Goal: Information Seeking & Learning: Learn about a topic

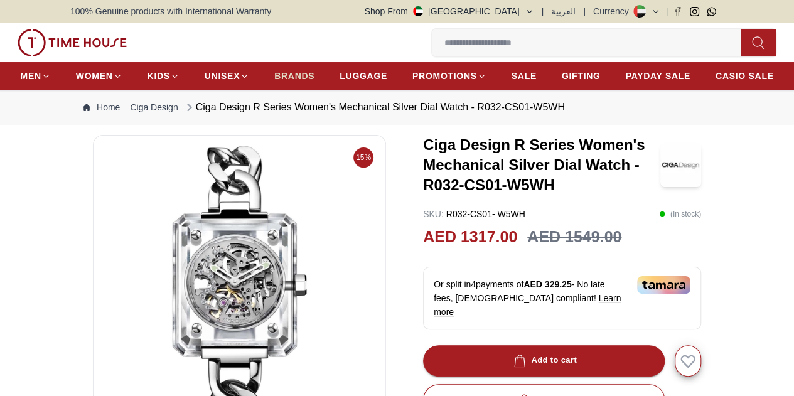
click at [315, 77] on span "BRANDS" at bounding box center [294, 76] width 40 height 13
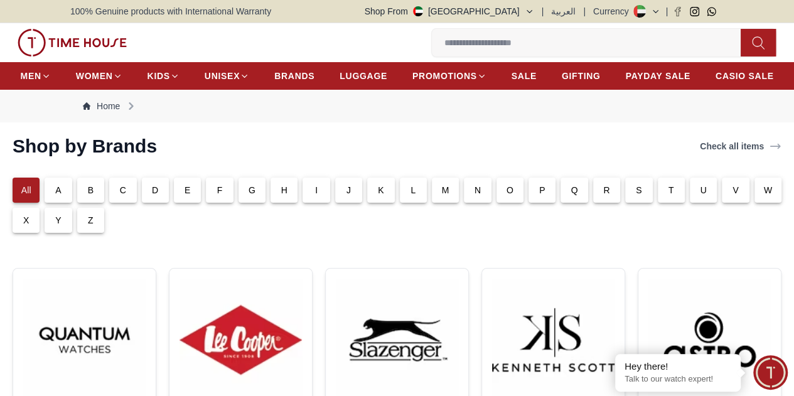
click at [126, 196] on p "C" at bounding box center [123, 190] width 6 height 13
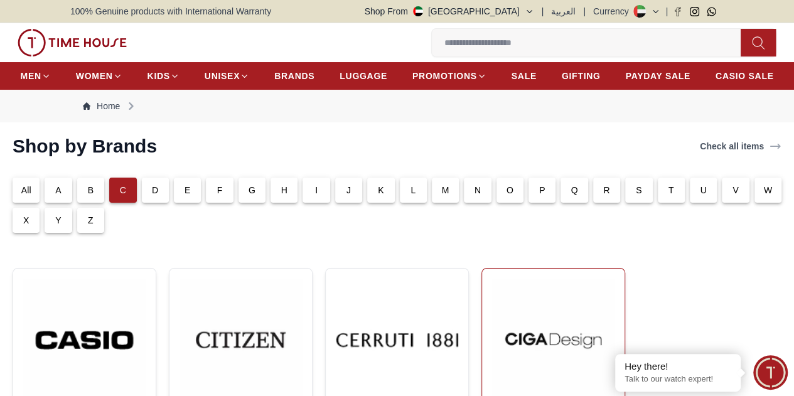
click at [492, 322] on img at bounding box center [553, 340] width 122 height 122
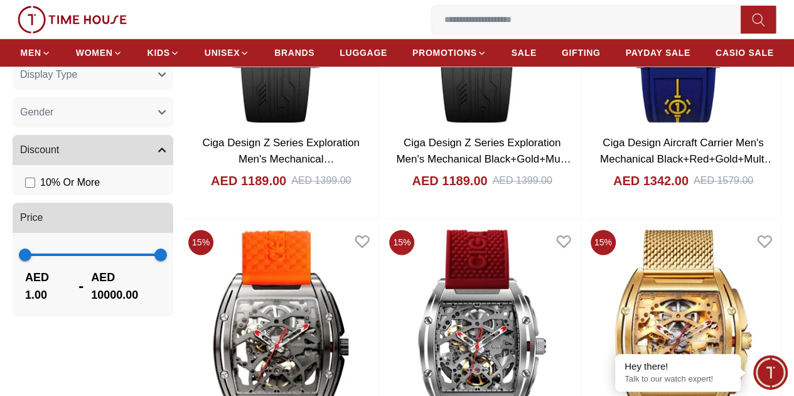
scroll to position [716, 0]
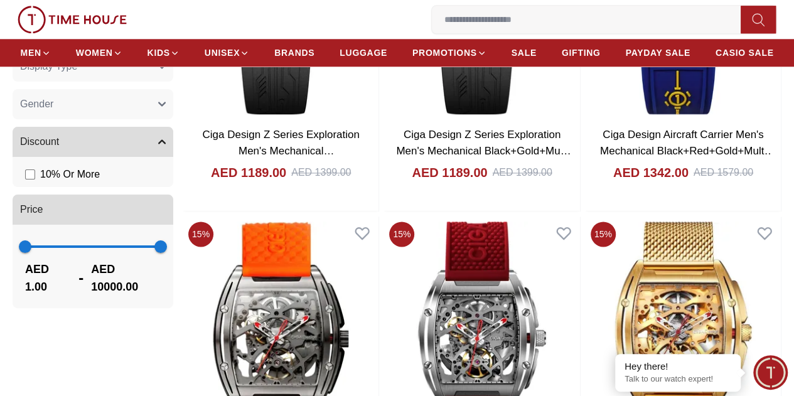
drag, startPoint x: 318, startPoint y: 232, endPoint x: 769, endPoint y: 186, distance: 453.6
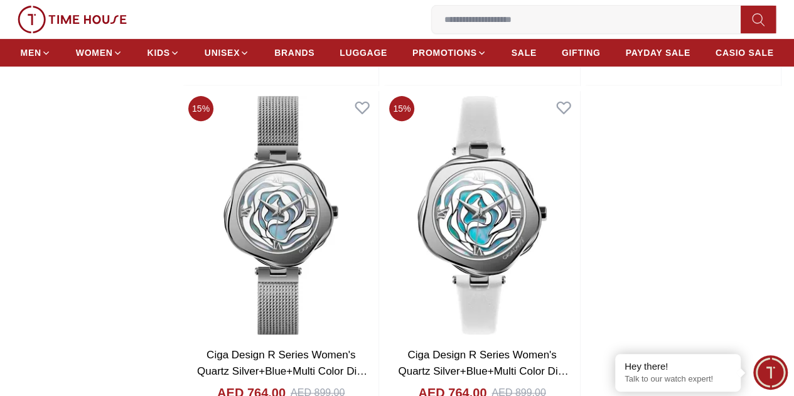
scroll to position [2572, 0]
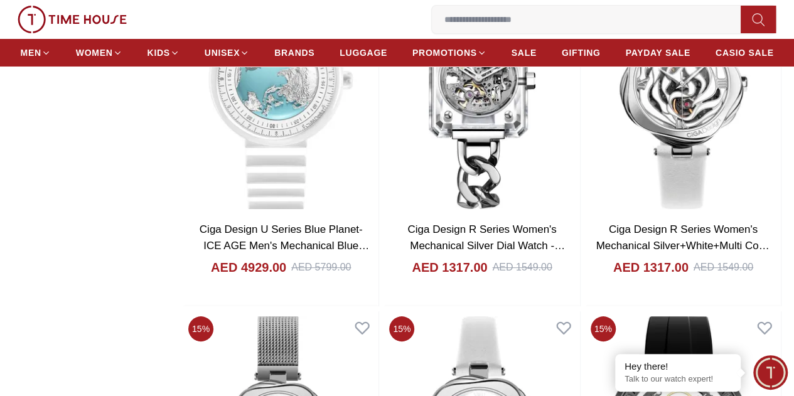
scroll to position [2350, 0]
